Goal: Find specific page/section: Find specific page/section

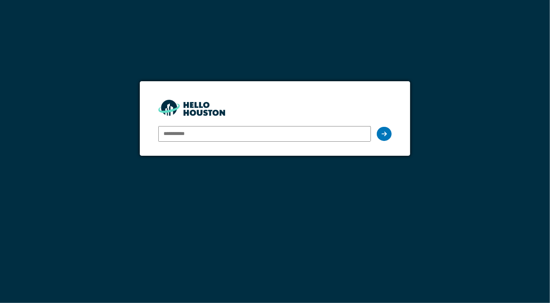
type input "**********"
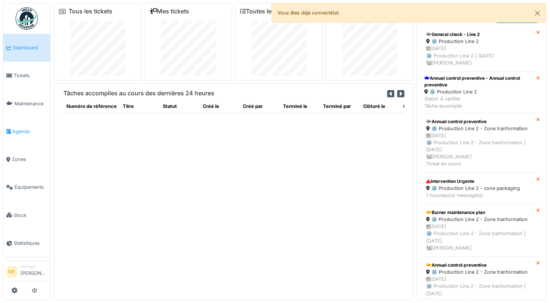
click at [24, 128] on span "Agenda" at bounding box center [29, 131] width 35 height 7
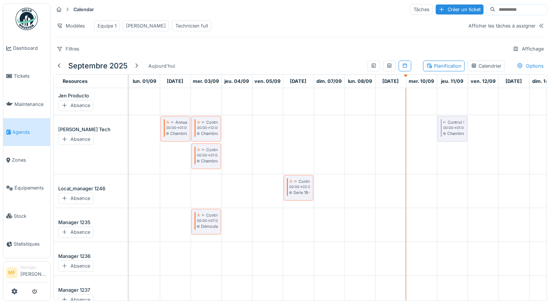
scroll to position [15, 0]
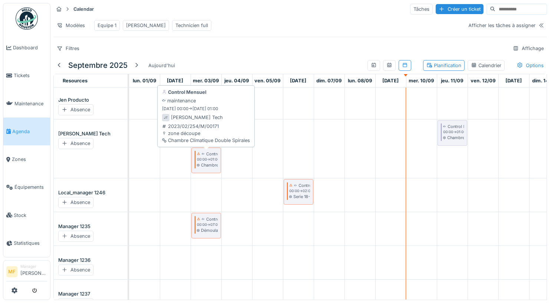
click at [218, 158] on div "Control Mensuel 00:00 -> 01:00 Chambre Climatique Double Spirales" at bounding box center [206, 160] width 26 height 20
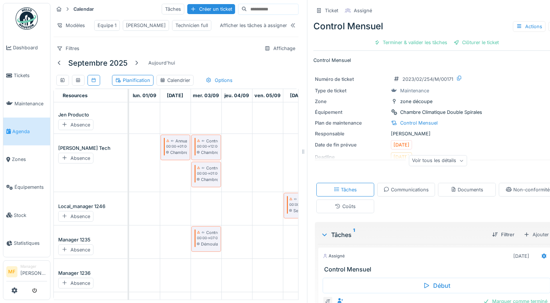
scroll to position [15, 0]
click at [549, 11] on div at bounding box center [554, 10] width 11 height 9
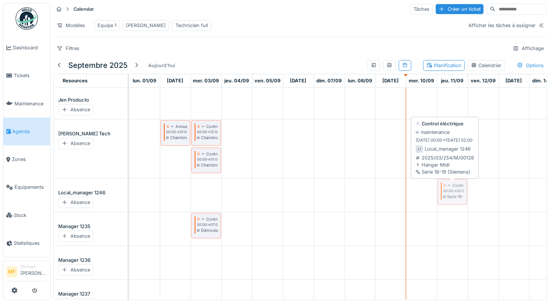
drag, startPoint x: 293, startPoint y: 193, endPoint x: 446, endPoint y: 194, distance: 152.9
click at [129, 194] on div "Control éléctrique 00:00 -> 02:00 Serie 18-19 (Siemens) Control éléctrique 00:0…" at bounding box center [129, 193] width 0 height 31
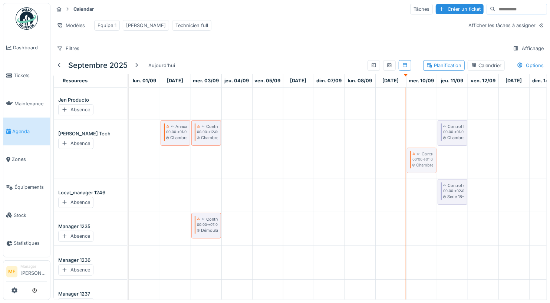
drag, startPoint x: 205, startPoint y: 157, endPoint x: 422, endPoint y: 124, distance: 219.5
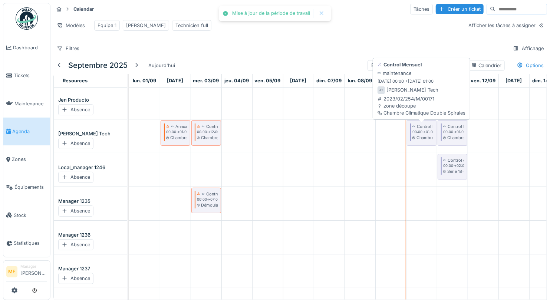
click at [422, 131] on small "00:00 -> 01:00" at bounding box center [424, 132] width 23 height 5
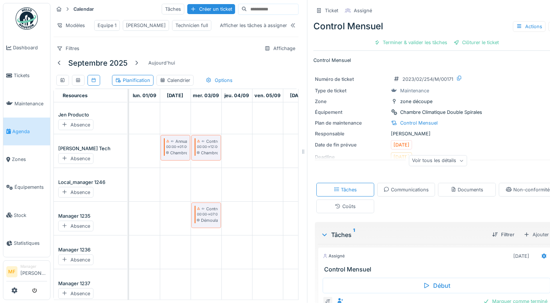
scroll to position [45, 0]
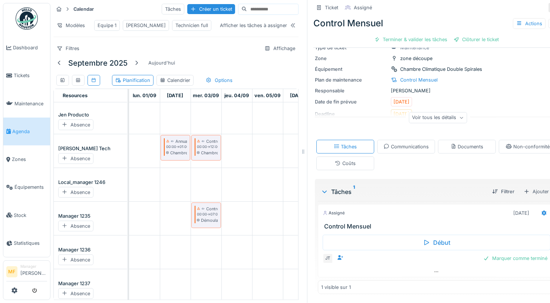
click at [549, 8] on div at bounding box center [554, 7] width 11 height 9
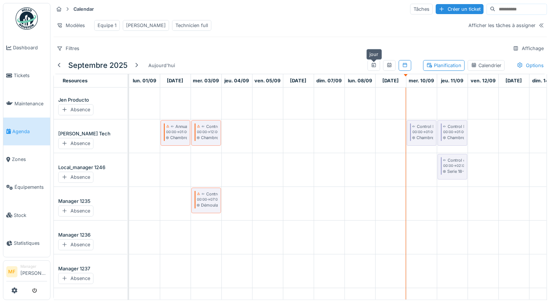
click at [374, 67] on icon at bounding box center [374, 65] width 6 height 5
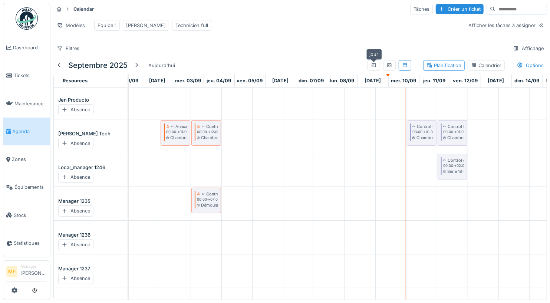
scroll to position [15, 18]
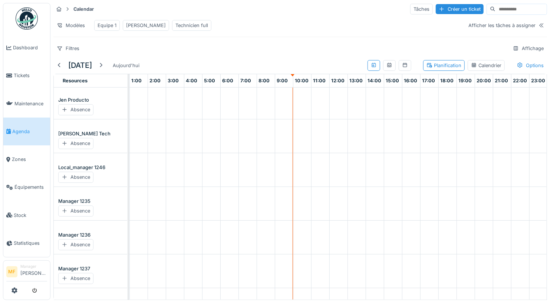
click at [392, 69] on div at bounding box center [389, 65] width 13 height 11
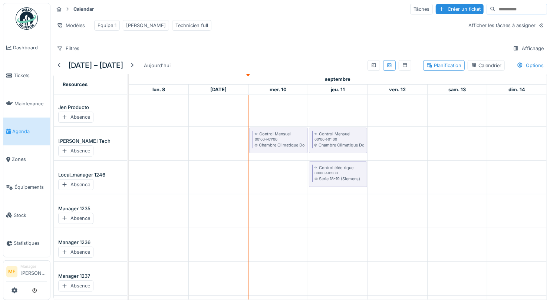
click at [176, 23] on div "Technicien full" at bounding box center [192, 25] width 33 height 7
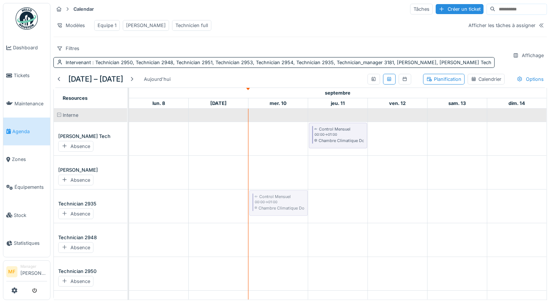
drag, startPoint x: 276, startPoint y: 117, endPoint x: 266, endPoint y: 177, distance: 61.4
click at [266, 177] on tbody "Control Mensuel 00:00 -> 01:00 Chambre Climatique Double Spirales Control Mensu…" at bounding box center [338, 267] width 418 height 317
click at [33, 70] on link "Tickets" at bounding box center [26, 76] width 47 height 28
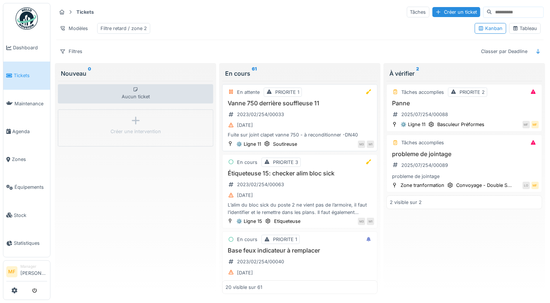
click at [360, 100] on h3 "Vanne 750 derrière souffleuse 11" at bounding box center [300, 103] width 149 height 7
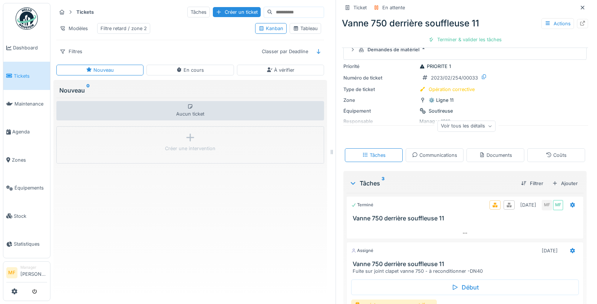
scroll to position [35, 0]
